Goal: Obtain resource: Download file/media

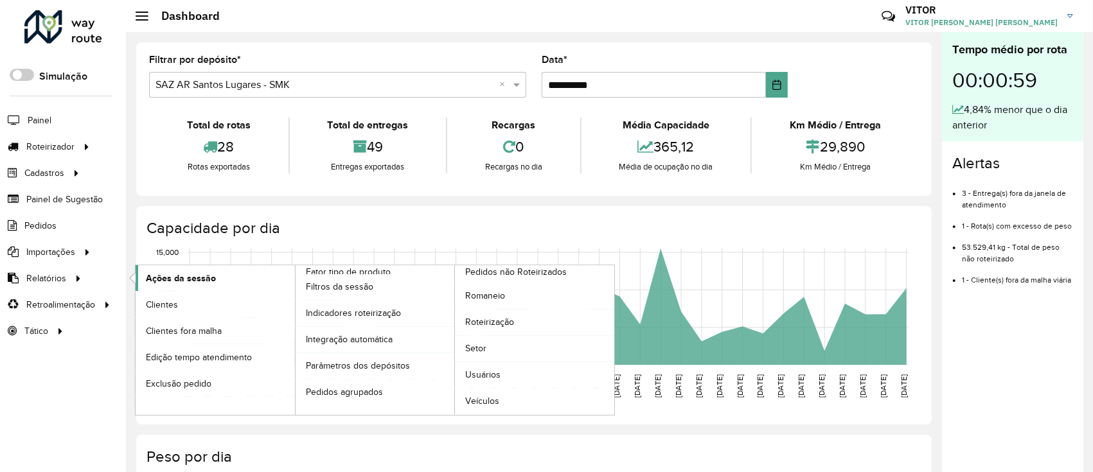
click at [273, 278] on link "Ações da sessão" at bounding box center [215, 278] width 159 height 26
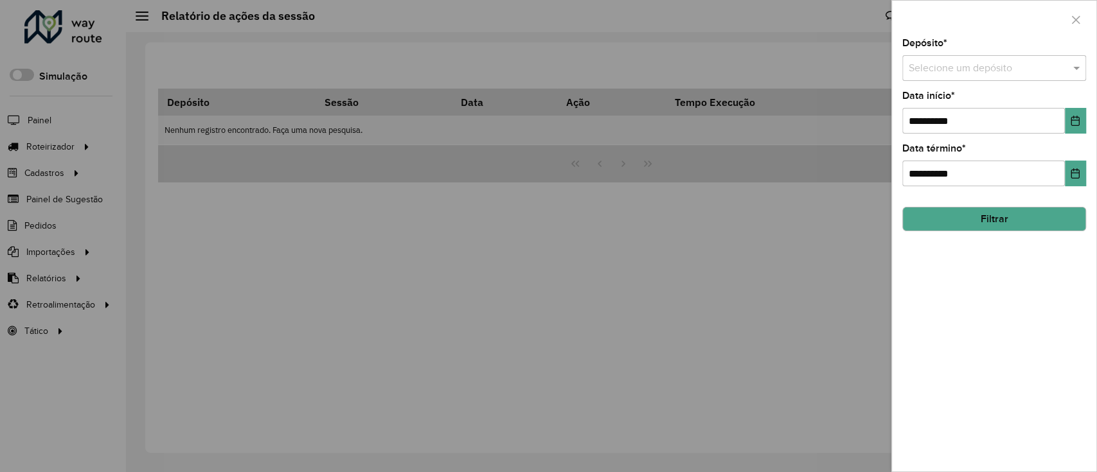
click at [970, 75] on input "text" at bounding box center [981, 68] width 145 height 15
type input "*****"
click at [1066, 119] on button "Choose Date" at bounding box center [1075, 121] width 21 height 26
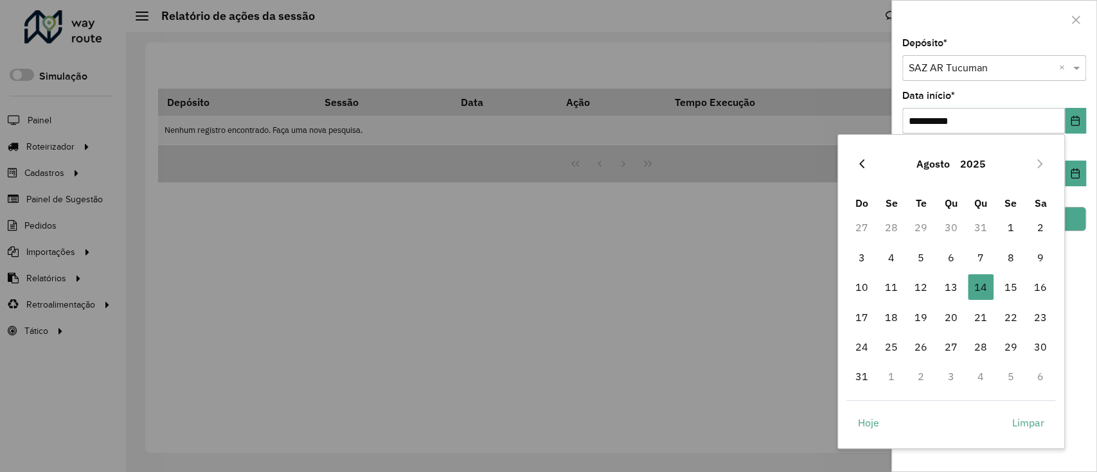
click at [864, 166] on icon "Previous Month" at bounding box center [862, 164] width 10 height 10
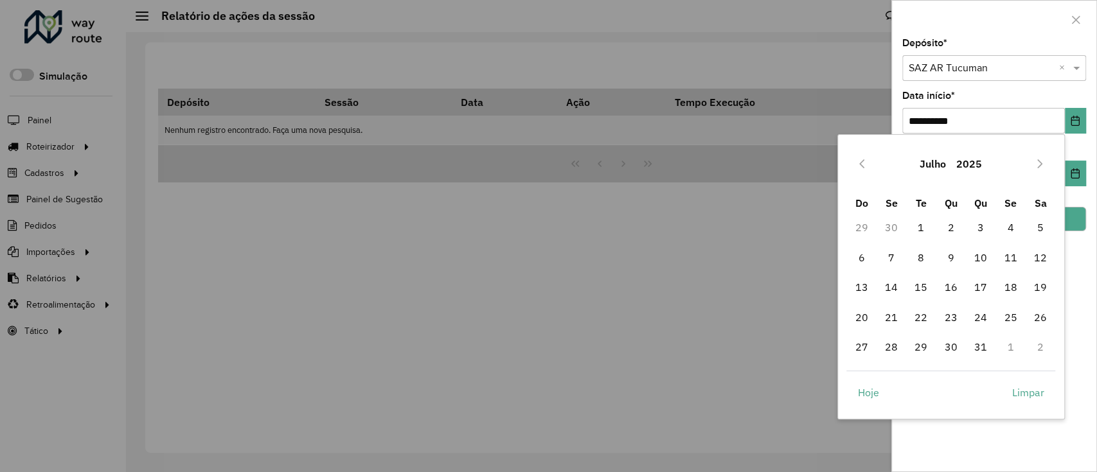
click at [1027, 163] on div "Julho 2025" at bounding box center [950, 163] width 209 height 41
click at [1031, 163] on button "Next Month" at bounding box center [1039, 164] width 21 height 21
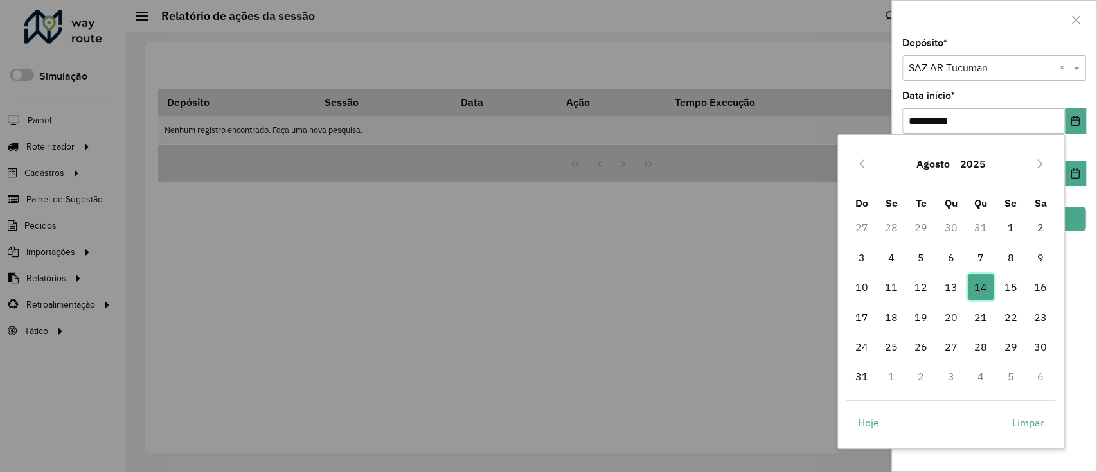
click at [971, 285] on span "14" at bounding box center [981, 287] width 26 height 26
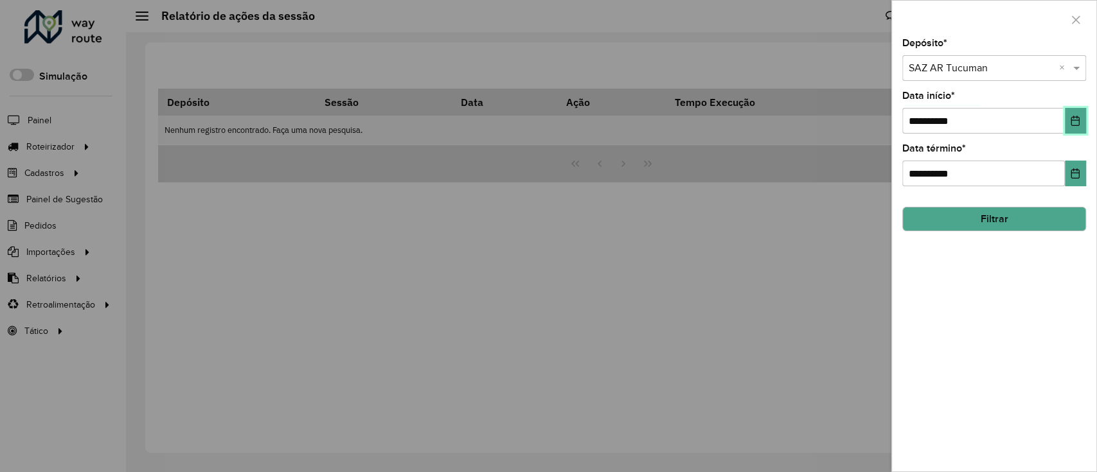
click at [1076, 119] on icon "Choose Date" at bounding box center [1075, 121] width 10 height 10
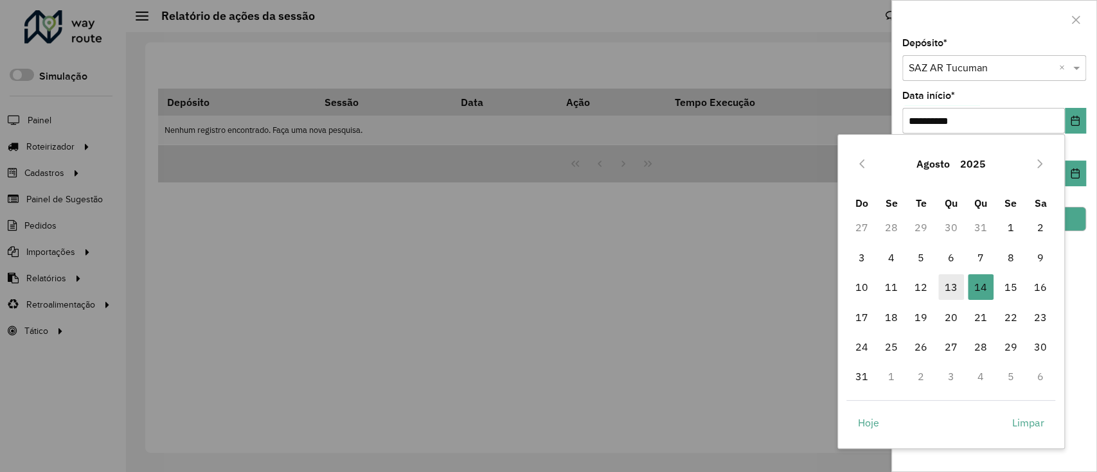
click at [949, 276] on span "13" at bounding box center [951, 287] width 26 height 26
type input "**********"
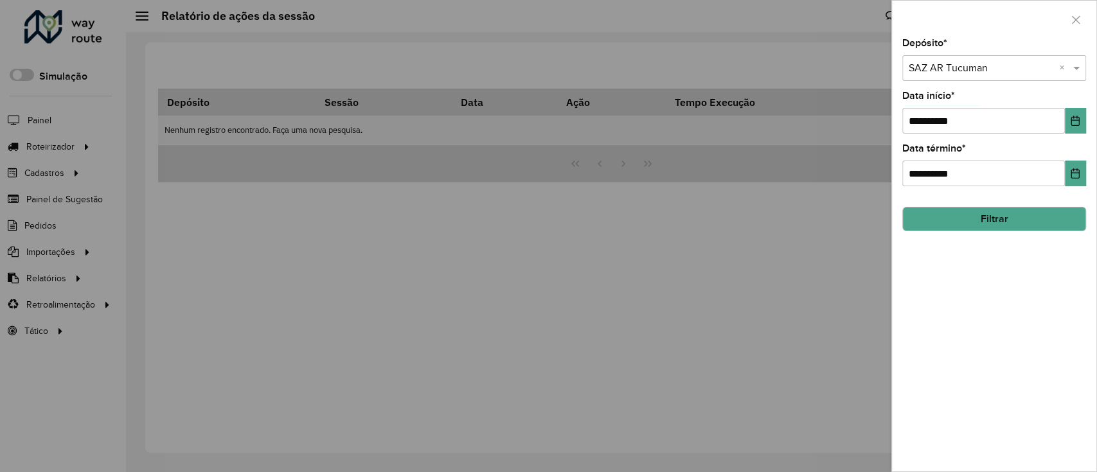
click at [1011, 234] on div "**********" at bounding box center [994, 255] width 204 height 433
click at [1011, 233] on div "**********" at bounding box center [994, 255] width 204 height 433
click at [1007, 230] on button "Filtrar" at bounding box center [994, 219] width 184 height 24
click at [0, 0] on div "Aguarde..." at bounding box center [0, 0] width 0 height 0
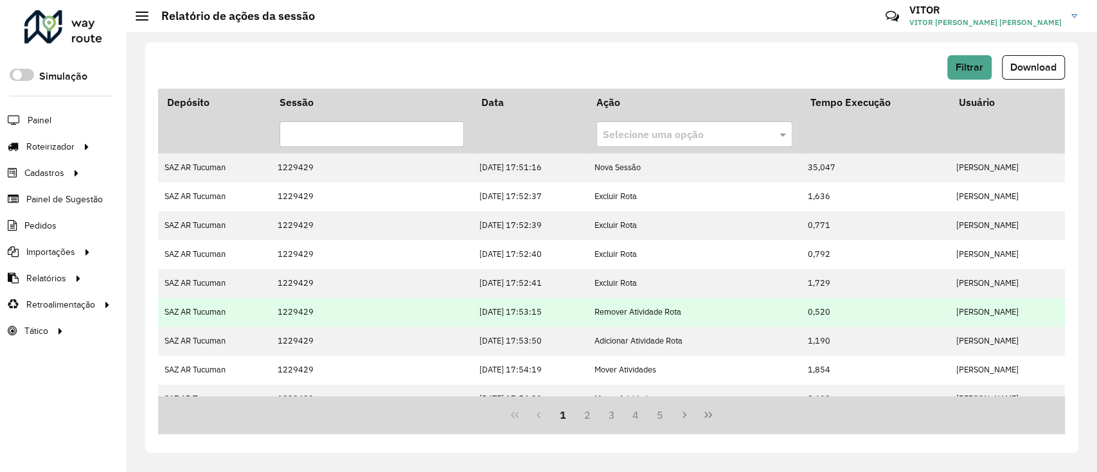
scroll to position [85, 0]
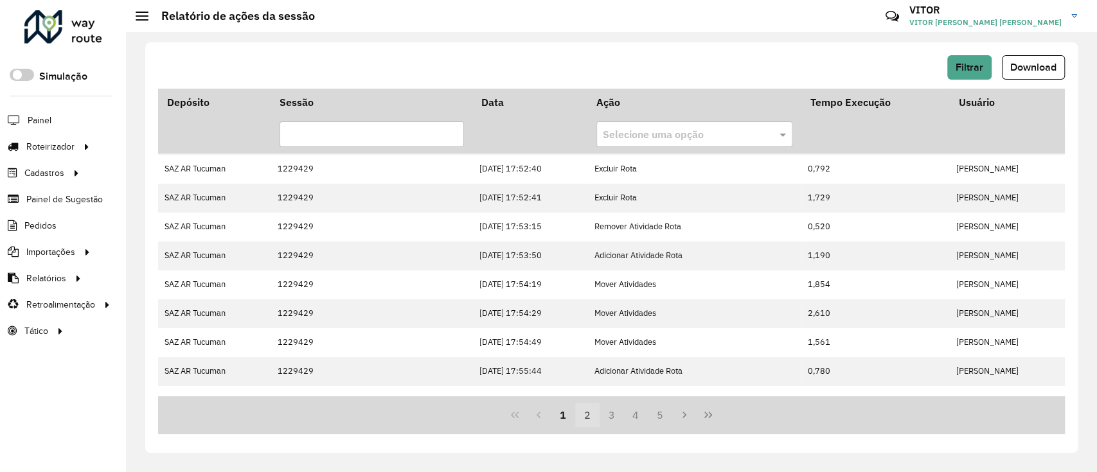
click at [595, 417] on button "2" at bounding box center [587, 415] width 24 height 24
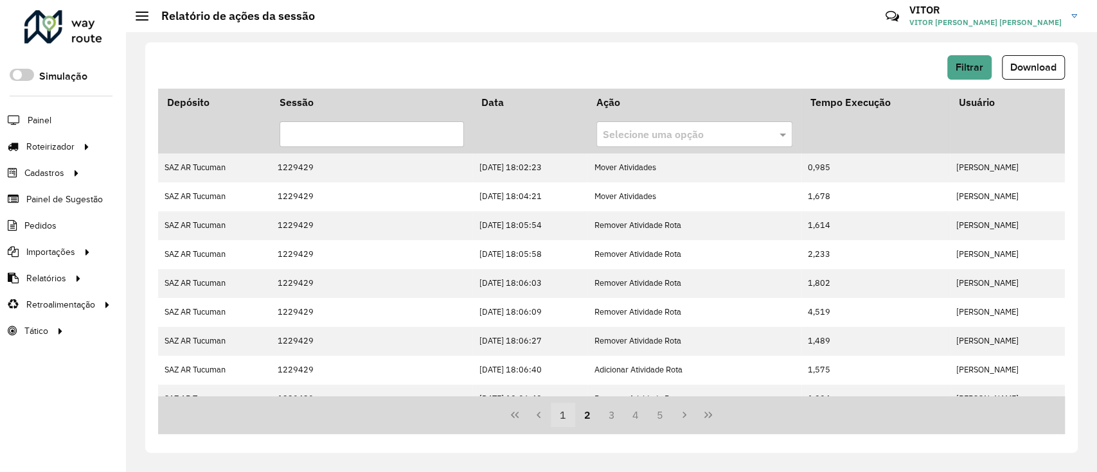
click at [569, 416] on button "1" at bounding box center [563, 415] width 24 height 24
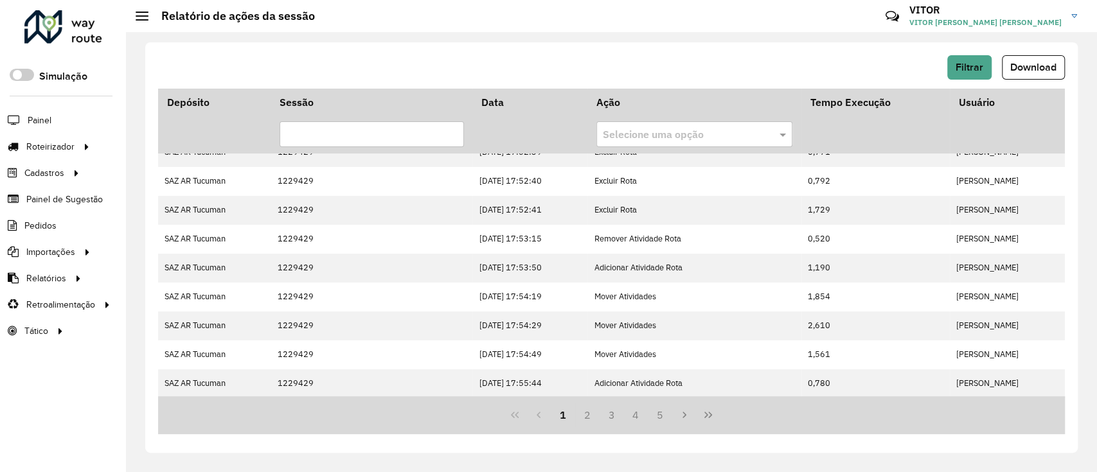
scroll to position [335, 0]
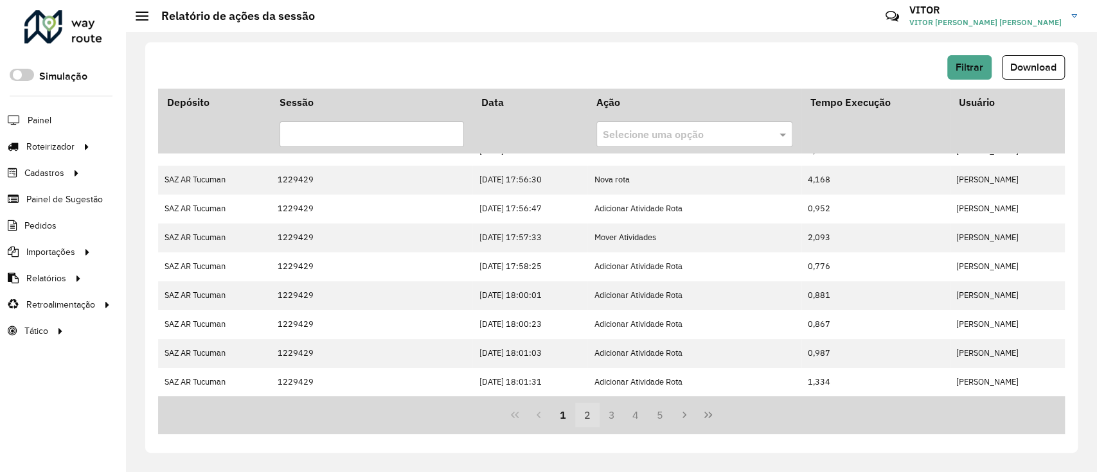
click at [583, 415] on button "2" at bounding box center [587, 415] width 24 height 24
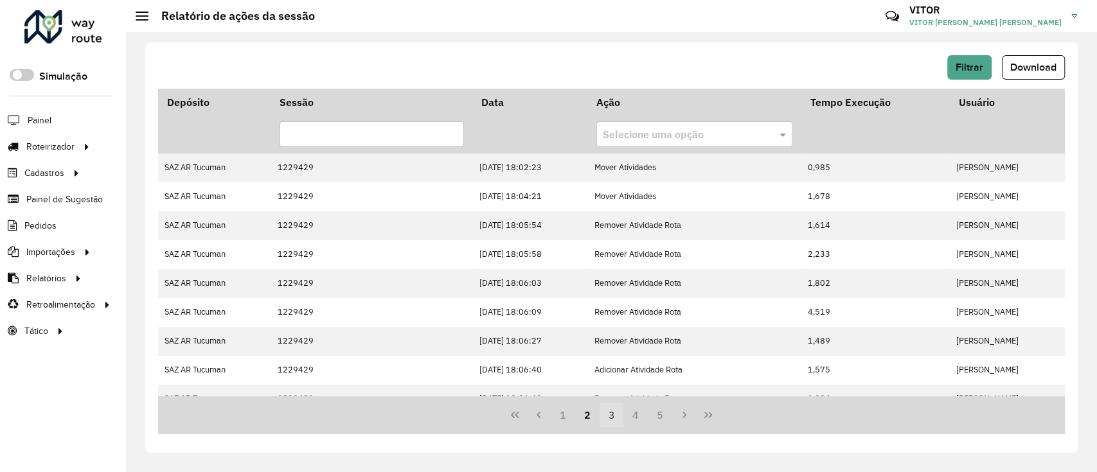
click at [606, 418] on button "3" at bounding box center [611, 415] width 24 height 24
click at [632, 419] on button "4" at bounding box center [635, 415] width 24 height 24
click at [652, 416] on button "6" at bounding box center [660, 415] width 24 height 24
click at [637, 412] on button "7" at bounding box center [635, 415] width 24 height 24
click at [641, 410] on button "8" at bounding box center [635, 415] width 24 height 24
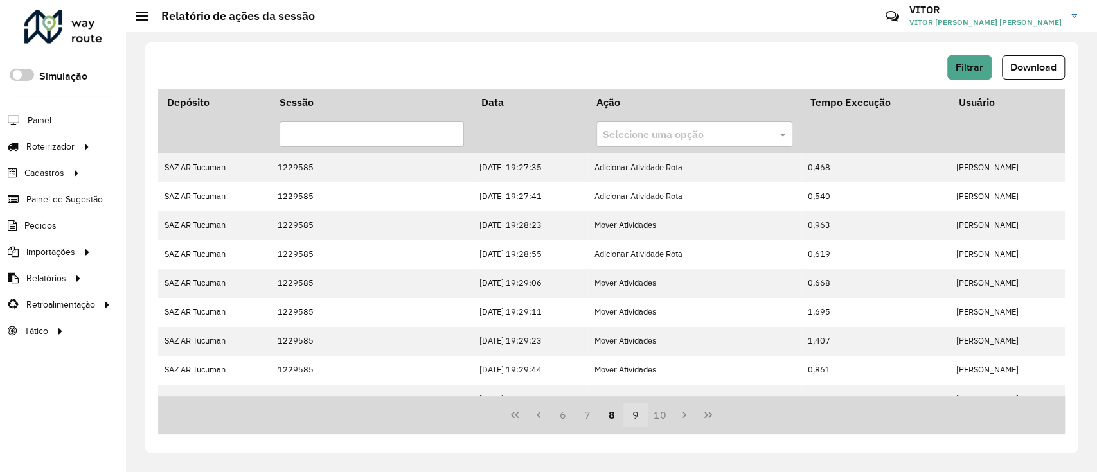
click at [644, 414] on button "9" at bounding box center [635, 415] width 24 height 24
click at [661, 414] on button "11" at bounding box center [660, 415] width 24 height 24
click at [622, 413] on button "11" at bounding box center [611, 415] width 24 height 24
click at [586, 409] on button "10" at bounding box center [587, 415] width 24 height 24
click at [583, 409] on button "9" at bounding box center [587, 415] width 24 height 24
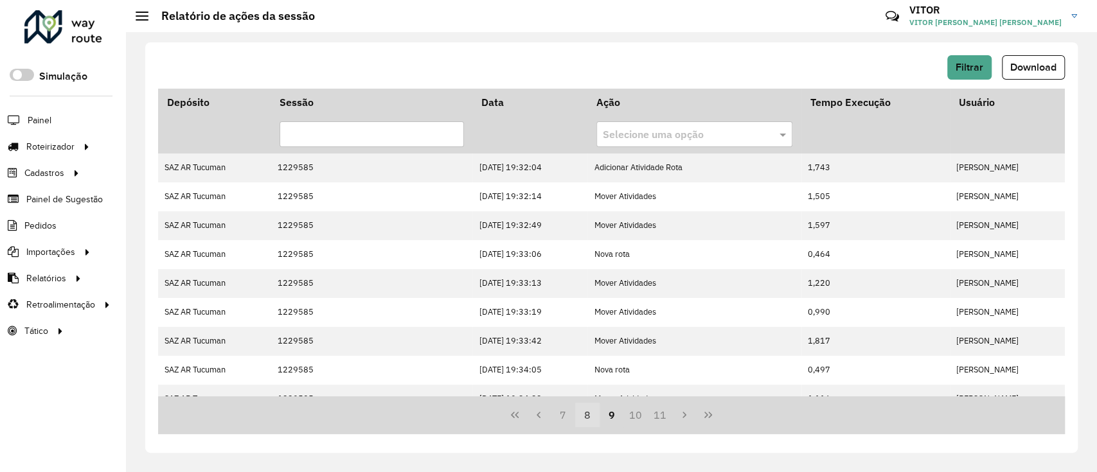
click at [578, 409] on button "8" at bounding box center [587, 415] width 24 height 24
click at [578, 409] on button "7" at bounding box center [587, 415] width 24 height 24
click at [1025, 67] on span "Download" at bounding box center [1033, 67] width 46 height 11
click at [954, 70] on button "Filtrar" at bounding box center [969, 67] width 44 height 24
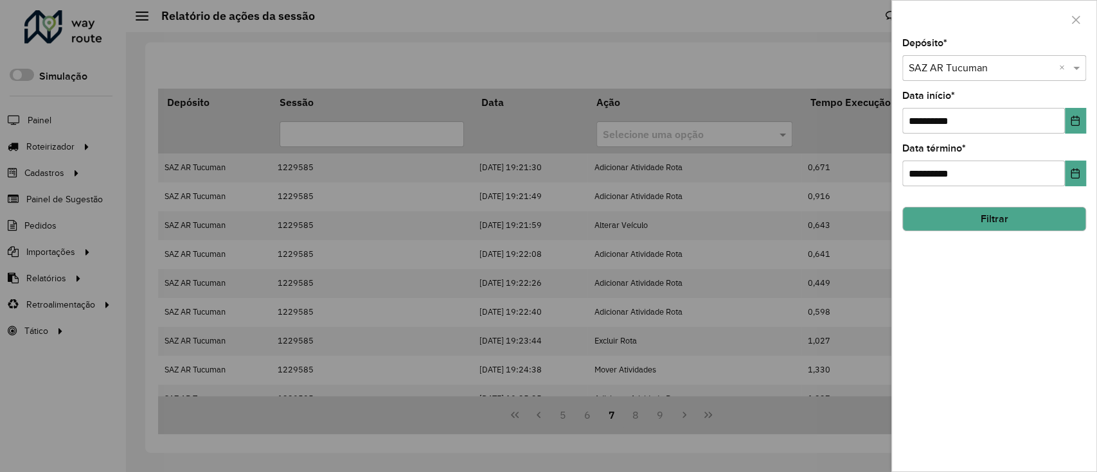
click at [960, 57] on div "Selecione um depósito × SAZ AR Tucuman ×" at bounding box center [994, 68] width 184 height 26
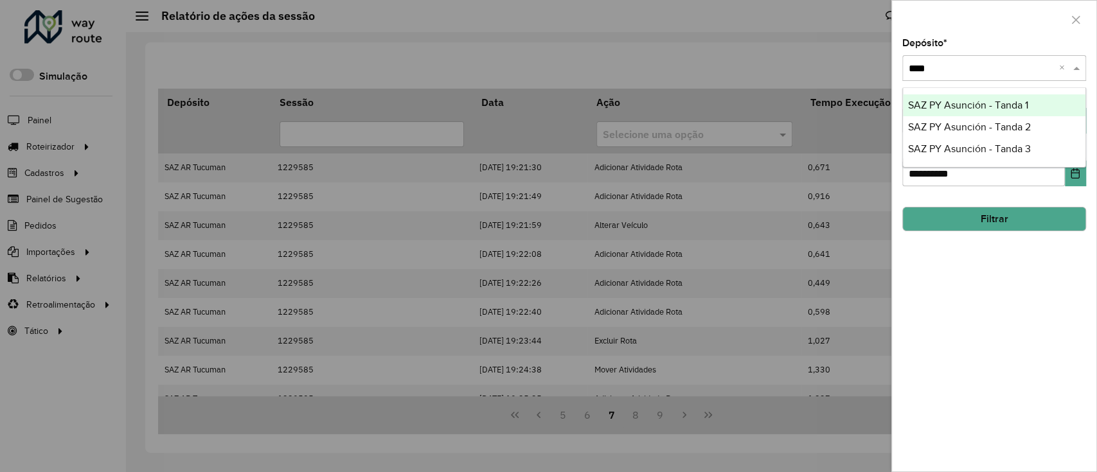
type input "*****"
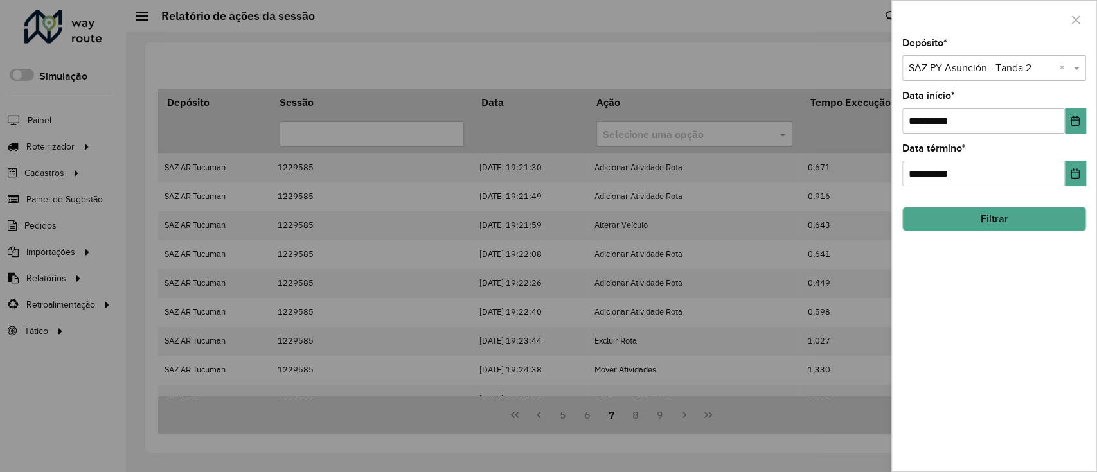
click at [1013, 249] on div "**********" at bounding box center [994, 255] width 204 height 433
click at [930, 203] on hb-field-button "Filtrar" at bounding box center [994, 214] width 184 height 35
click at [934, 206] on hb-field-button "Filtrar" at bounding box center [994, 214] width 184 height 35
click at [937, 208] on button "Filtrar" at bounding box center [994, 219] width 184 height 24
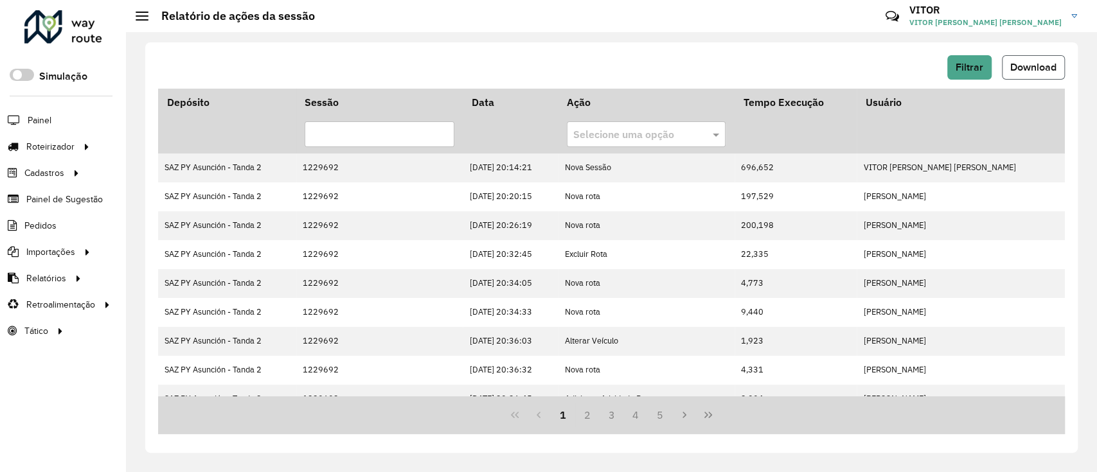
click at [1009, 73] on button "Download" at bounding box center [1033, 67] width 63 height 24
click at [1008, 65] on button "Download" at bounding box center [1033, 67] width 63 height 24
